Goal: Information Seeking & Learning: Learn about a topic

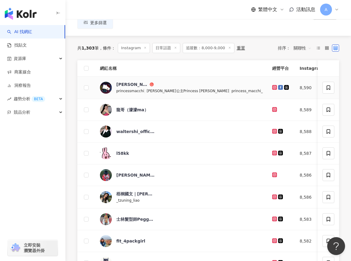
scroll to position [63, 0]
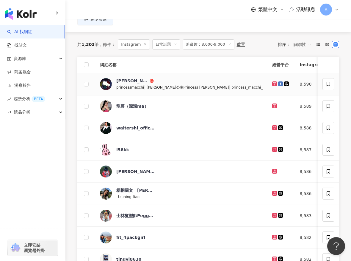
click at [275, 84] on icon at bounding box center [275, 83] width 1 height 1
click at [273, 103] on icon at bounding box center [275, 105] width 5 height 5
click at [268, 123] on td at bounding box center [281, 128] width 27 height 22
click at [273, 126] on icon at bounding box center [275, 128] width 4 height 4
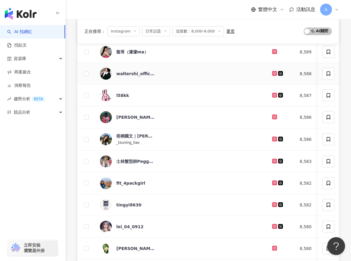
scroll to position [117, 0]
click at [274, 94] on icon at bounding box center [275, 94] width 2 height 2
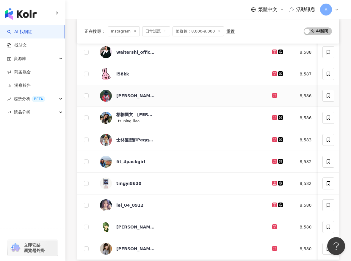
click at [273, 94] on icon at bounding box center [275, 96] width 4 height 4
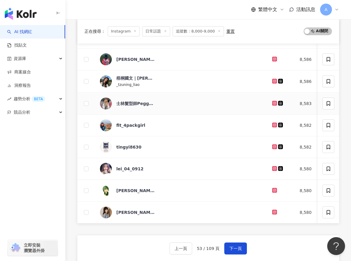
scroll to position [175, 0]
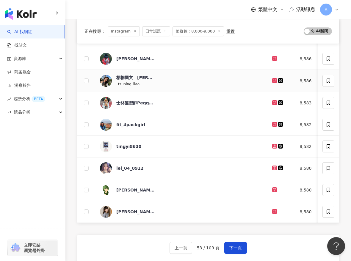
click at [273, 80] on icon at bounding box center [275, 81] width 4 height 4
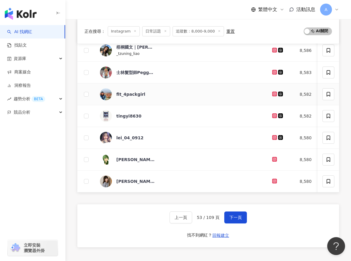
scroll to position [206, 0]
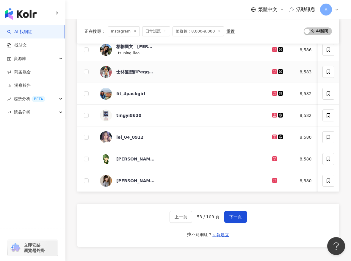
click at [273, 70] on icon at bounding box center [275, 72] width 4 height 4
click at [273, 93] on icon at bounding box center [275, 93] width 4 height 4
click at [273, 114] on icon at bounding box center [275, 115] width 4 height 4
click at [273, 134] on icon at bounding box center [275, 136] width 5 height 5
click at [273, 156] on icon at bounding box center [275, 158] width 5 height 5
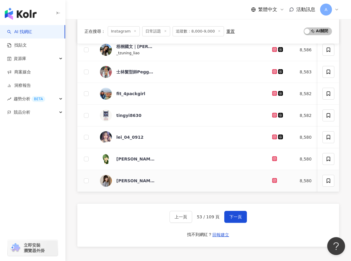
click at [273, 180] on icon at bounding box center [275, 180] width 4 height 4
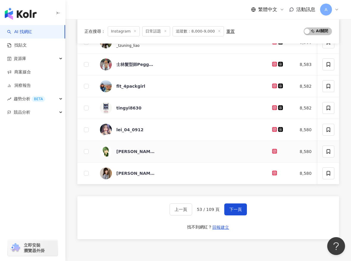
scroll to position [217, 0]
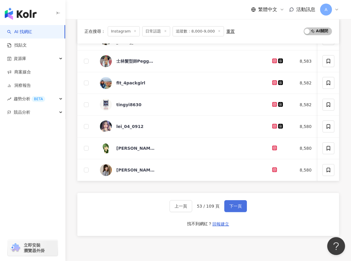
click at [233, 204] on span "下一頁" at bounding box center [236, 205] width 13 height 5
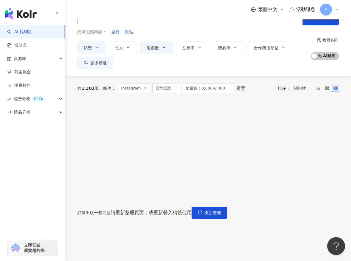
scroll to position [87, 0]
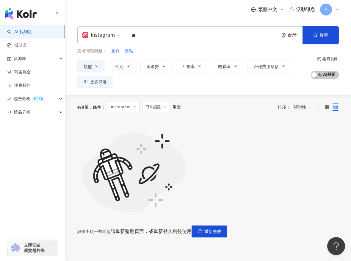
click at [238, 40] on input "**" at bounding box center [203, 35] width 148 height 11
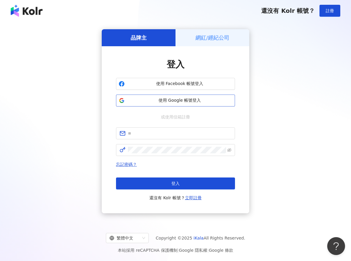
click at [181, 104] on button "使用 Google 帳號登入" at bounding box center [175, 100] width 119 height 12
click at [147, 99] on span "使用 Google 帳號登入" at bounding box center [179, 100] width 105 height 6
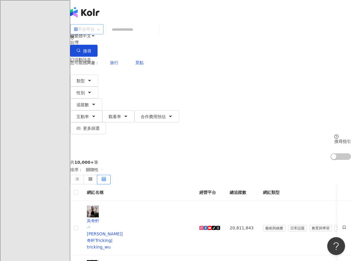
click at [100, 34] on span "不分平台" at bounding box center [87, 29] width 26 height 10
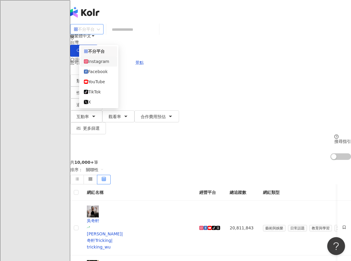
click at [105, 65] on div "Instagram" at bounding box center [99, 61] width 30 height 7
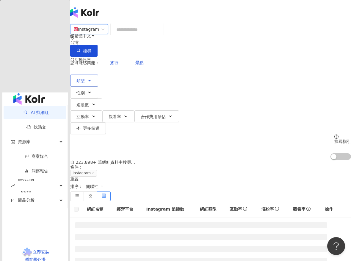
click at [92, 78] on icon "button" at bounding box center [89, 80] width 5 height 5
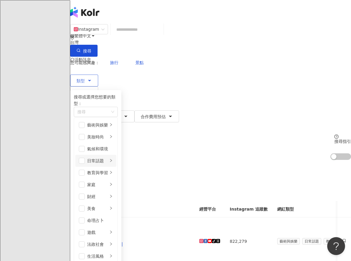
click at [108, 158] on div "日常話題" at bounding box center [97, 160] width 21 height 7
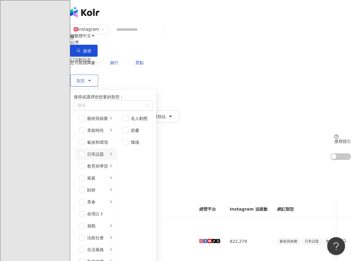
click at [95, 154] on li "日常話題" at bounding box center [95, 154] width 41 height 12
click at [94, 154] on li "日常話題" at bounding box center [95, 154] width 41 height 12
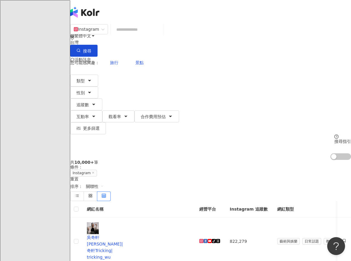
click at [98, 74] on button "類型" at bounding box center [84, 80] width 28 height 12
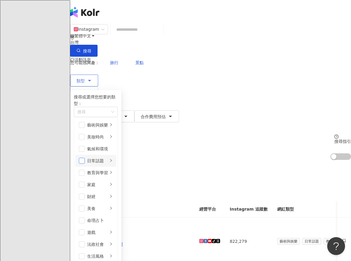
click at [85, 158] on span "button" at bounding box center [82, 161] width 6 height 6
click at [223, 74] on div "類型 搜尋或選擇您想要的類型： 日常話題 藝術與娛樂 美妝時尚 氣候和環境 日常話題 教育與學習 家庭 財經 美食 命理占卜 遊戲 法政社會 生活風格 影視娛…" at bounding box center [210, 104] width 281 height 60
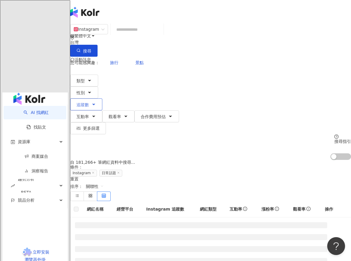
click at [96, 102] on icon "button" at bounding box center [93, 104] width 5 height 5
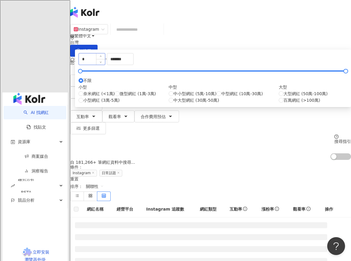
click at [105, 65] on div "*" at bounding box center [92, 59] width 27 height 12
click at [105, 65] on input "*" at bounding box center [92, 58] width 26 height 11
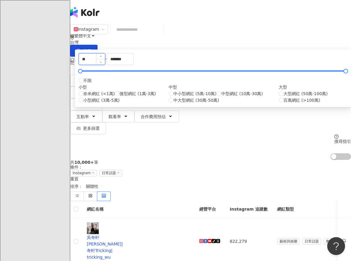
type input "*"
type input "****"
click at [133, 65] on input "*******" at bounding box center [120, 58] width 26 height 11
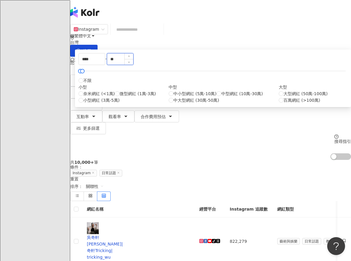
type input "*"
type input "****"
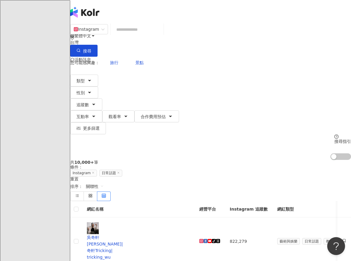
click at [122, 160] on div "共 10,000+ 筆 條件 ： Instagram 日常話題 重置 排序： 關聯性" at bounding box center [210, 180] width 281 height 41
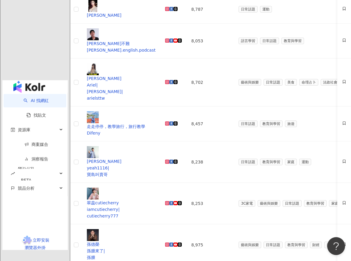
scroll to position [277, 0]
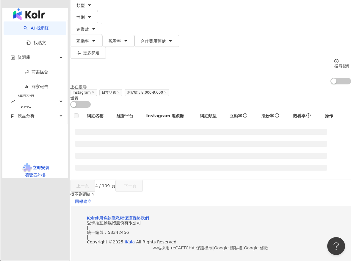
scroll to position [66, 0]
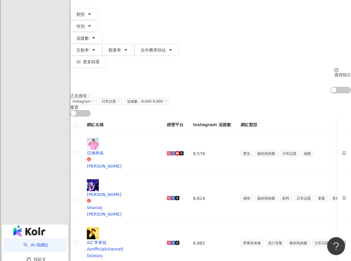
scroll to position [276, 0]
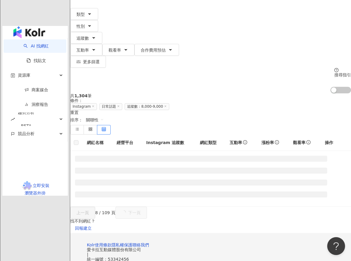
scroll to position [275, 0]
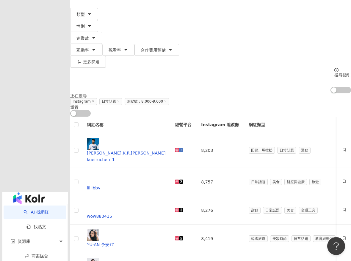
scroll to position [274, 0]
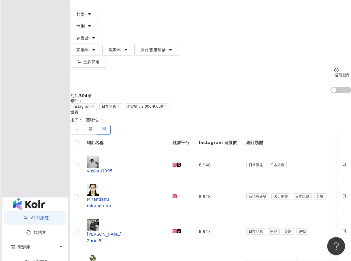
scroll to position [273, 0]
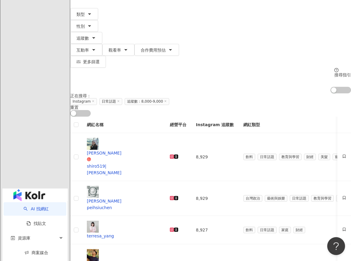
scroll to position [0, 0]
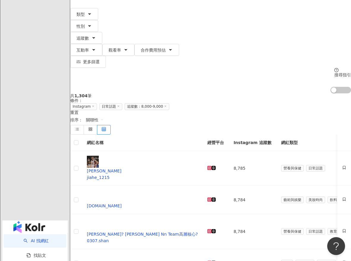
scroll to position [273, 0]
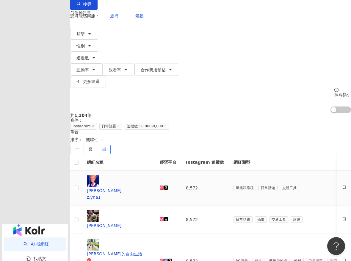
click at [164, 185] on icon at bounding box center [162, 187] width 4 height 4
click at [163, 219] on icon at bounding box center [162, 219] width 1 height 1
click at [163, 259] on icon at bounding box center [162, 260] width 2 height 2
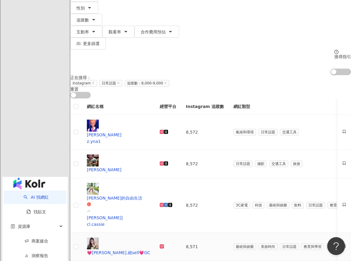
click at [164, 244] on icon at bounding box center [162, 246] width 4 height 4
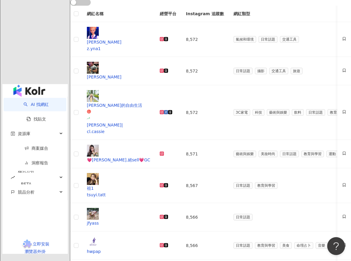
scroll to position [179, 0]
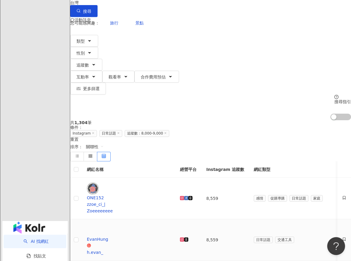
scroll to position [47, 0]
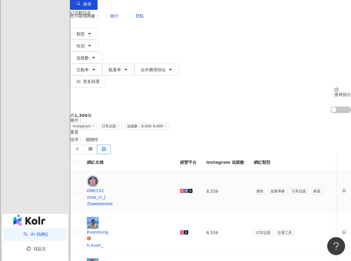
click at [181, 190] on icon at bounding box center [182, 191] width 2 height 2
click at [180, 230] on g at bounding box center [182, 232] width 4 height 4
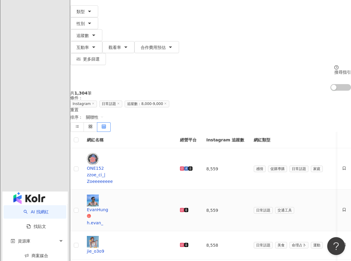
click at [181, 244] on icon at bounding box center [182, 245] width 2 height 2
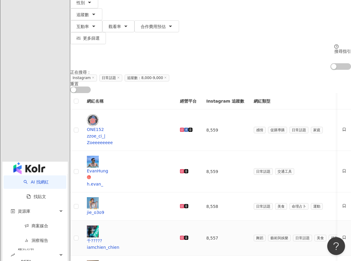
click at [181, 236] on icon at bounding box center [182, 237] width 3 height 3
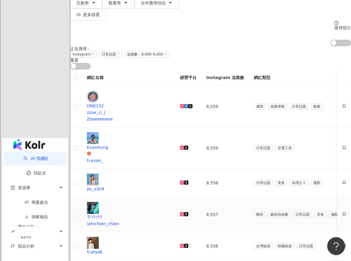
click at [181, 245] on icon at bounding box center [182, 246] width 2 height 2
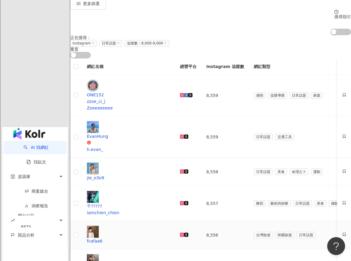
scroll to position [124, 0]
click at [181, 260] on icon at bounding box center [182, 266] width 2 height 2
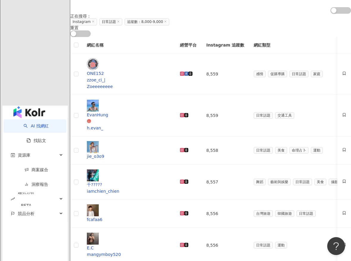
scroll to position [152, 0]
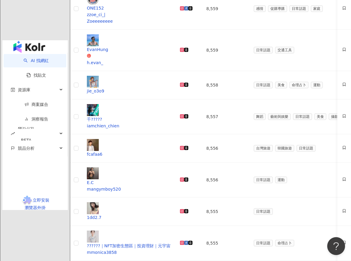
scroll to position [212, 0]
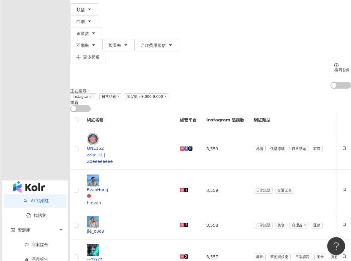
scroll to position [174, 0]
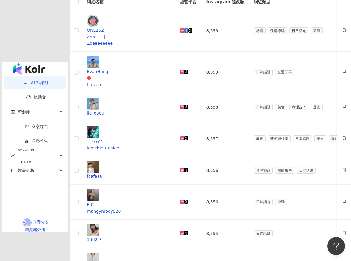
scroll to position [237, 0]
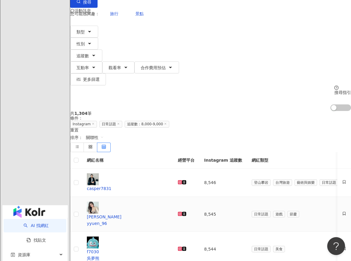
scroll to position [54, 0]
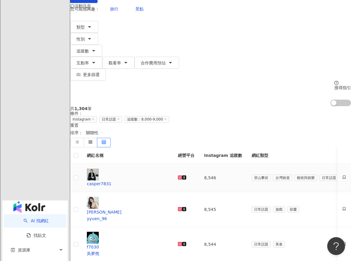
click at [179, 176] on icon at bounding box center [180, 177] width 3 height 3
click at [179, 207] on icon at bounding box center [180, 208] width 3 height 3
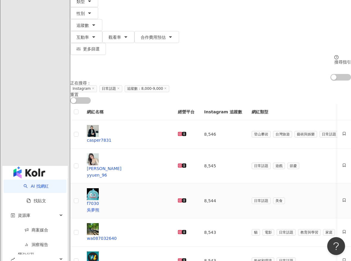
scroll to position [87, 0]
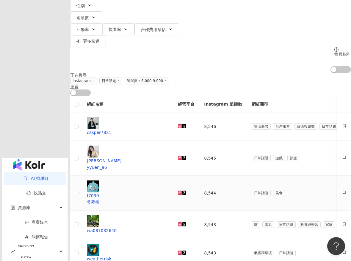
click at [178, 189] on div at bounding box center [186, 192] width 17 height 7
click at [179, 192] on icon at bounding box center [180, 193] width 2 height 2
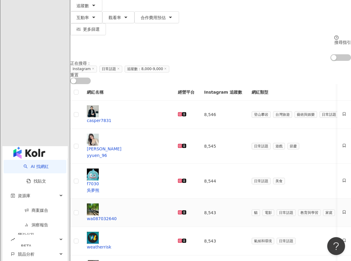
click at [180, 212] on icon at bounding box center [180, 212] width 1 height 1
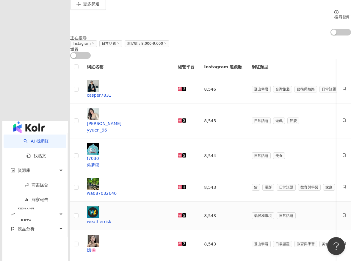
click at [178, 213] on icon at bounding box center [180, 215] width 4 height 4
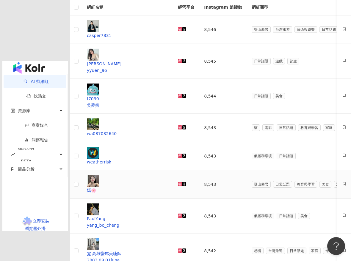
scroll to position [184, 0]
click at [179, 182] on icon at bounding box center [180, 183] width 3 height 3
click at [179, 214] on icon at bounding box center [180, 215] width 3 height 3
click at [179, 248] on icon at bounding box center [180, 249] width 3 height 3
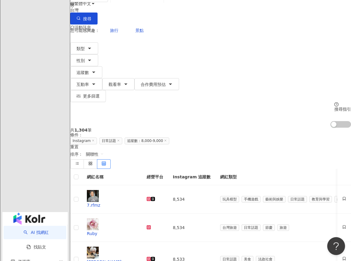
scroll to position [19, 0]
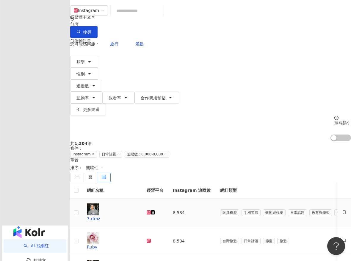
click at [151, 210] on icon at bounding box center [149, 212] width 4 height 4
click at [151, 238] on icon at bounding box center [149, 240] width 4 height 4
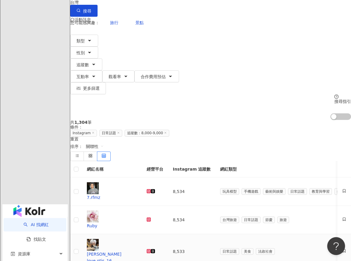
click at [151, 249] on icon at bounding box center [149, 251] width 4 height 4
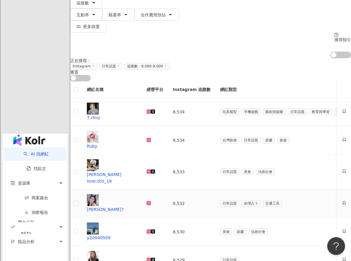
scroll to position [102, 0]
click at [149, 202] on icon at bounding box center [148, 202] width 1 height 1
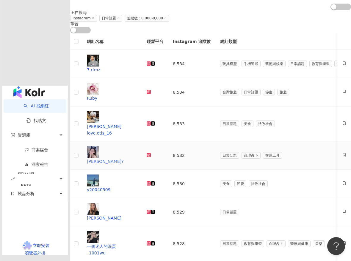
scroll to position [151, 0]
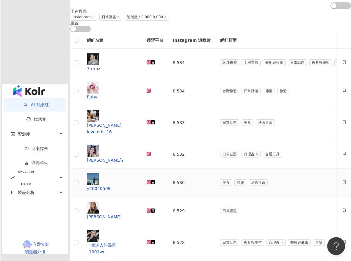
click at [151, 181] on icon at bounding box center [148, 182] width 3 height 3
click at [151, 209] on icon at bounding box center [148, 210] width 3 height 3
click at [150, 241] on icon at bounding box center [149, 242] width 2 height 2
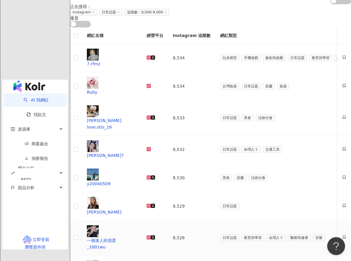
scroll to position [156, 0]
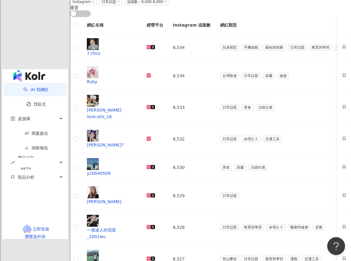
scroll to position [168, 0]
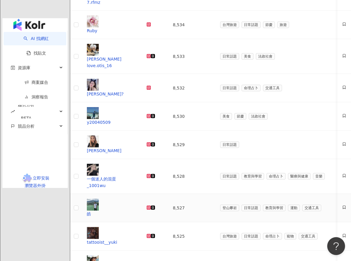
scroll to position [252, 0]
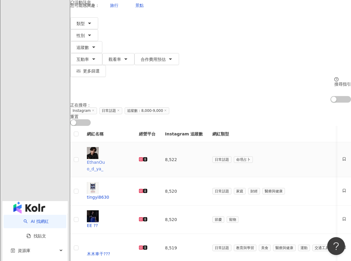
scroll to position [50, 0]
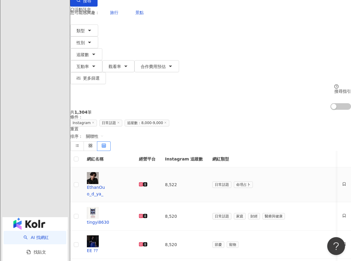
click at [143, 183] on icon at bounding box center [141, 184] width 3 height 3
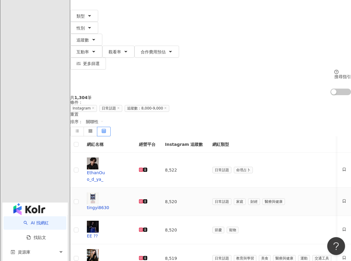
click at [143, 199] on icon at bounding box center [141, 201] width 4 height 4
click at [142, 228] on icon at bounding box center [141, 229] width 2 height 2
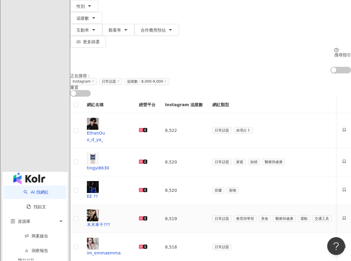
scroll to position [92, 0]
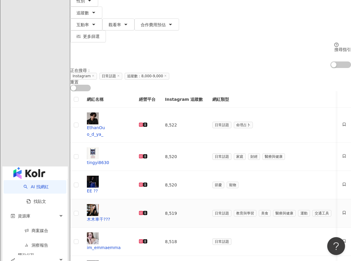
click at [142, 212] on icon at bounding box center [141, 213] width 2 height 2
click at [143, 239] on icon at bounding box center [141, 241] width 4 height 4
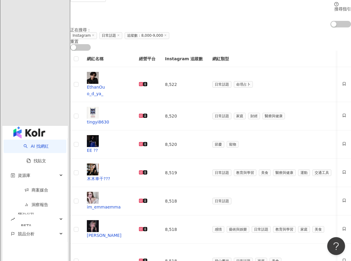
scroll to position [133, 0]
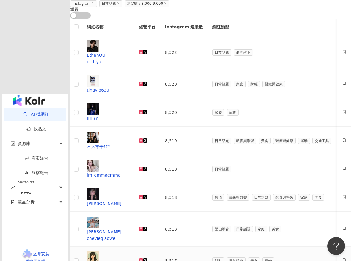
scroll to position [164, 0]
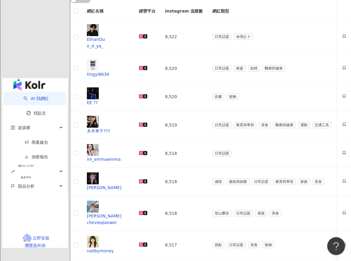
scroll to position [183, 0]
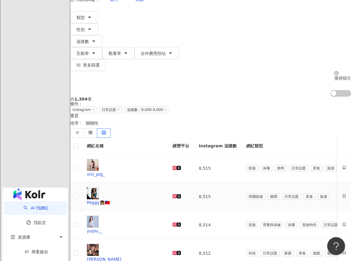
scroll to position [68, 0]
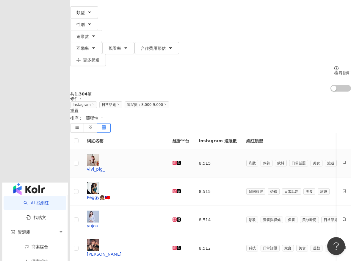
click at [173, 161] on icon at bounding box center [175, 163] width 4 height 4
click at [173, 189] on icon at bounding box center [175, 191] width 4 height 4
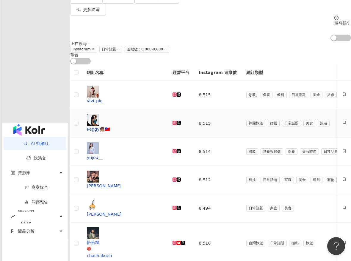
scroll to position [138, 0]
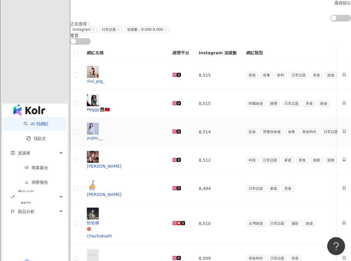
click at [174, 130] on icon at bounding box center [175, 131] width 2 height 2
click at [173, 158] on icon at bounding box center [174, 159] width 3 height 3
click at [174, 187] on icon at bounding box center [175, 188] width 2 height 2
click at [174, 222] on icon at bounding box center [175, 223] width 2 height 2
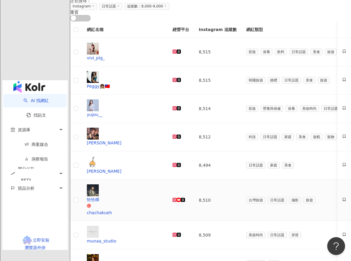
scroll to position [177, 0]
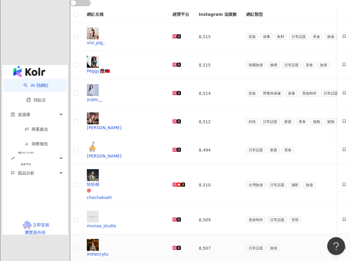
click at [173, 245] on icon at bounding box center [175, 247] width 4 height 4
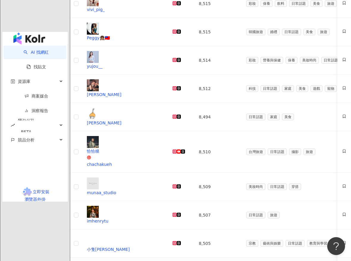
scroll to position [221, 0]
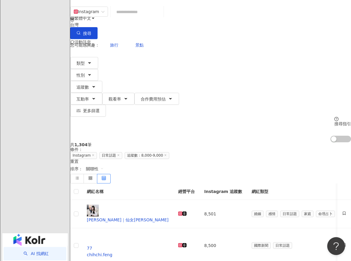
scroll to position [16, 0]
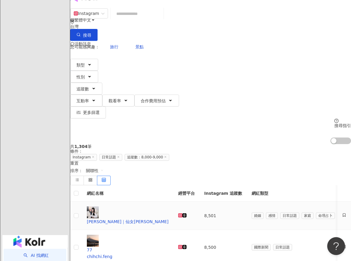
click at [178, 213] on icon at bounding box center [180, 215] width 4 height 4
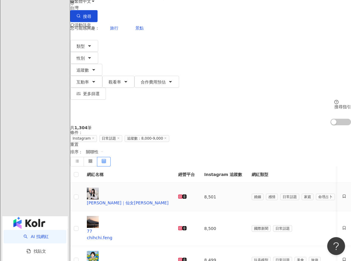
scroll to position [46, 0]
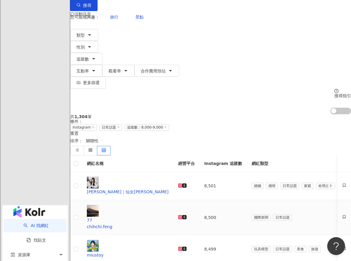
click at [179, 215] on icon at bounding box center [180, 216] width 3 height 3
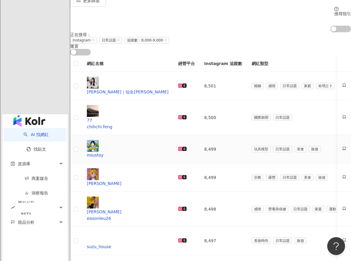
scroll to position [128, 0]
click at [178, 146] on icon at bounding box center [180, 148] width 4 height 4
click at [178, 175] on icon at bounding box center [180, 177] width 4 height 4
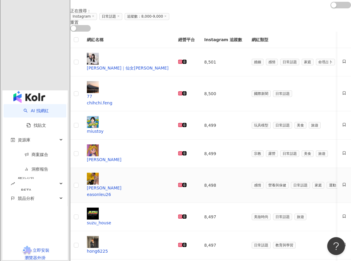
click at [179, 184] on icon at bounding box center [180, 185] width 2 height 2
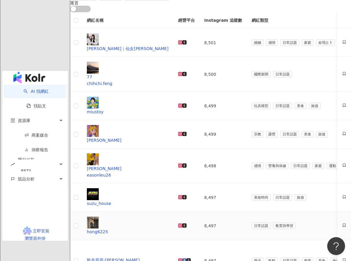
scroll to position [177, 0]
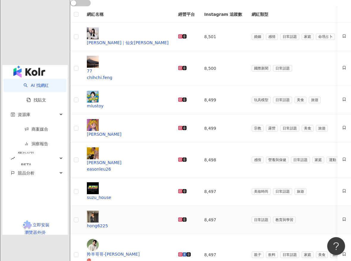
click at [179, 218] on icon at bounding box center [180, 219] width 2 height 2
click at [179, 253] on icon at bounding box center [180, 254] width 3 height 3
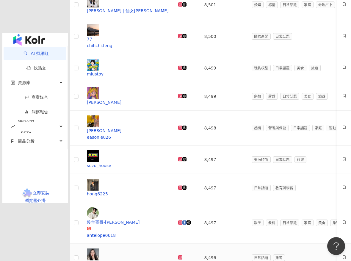
scroll to position [228, 0]
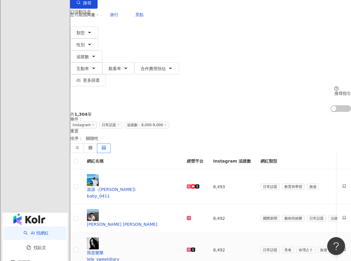
scroll to position [48, 0]
click at [190, 186] on icon at bounding box center [189, 186] width 1 height 1
